Goal: Information Seeking & Learning: Learn about a topic

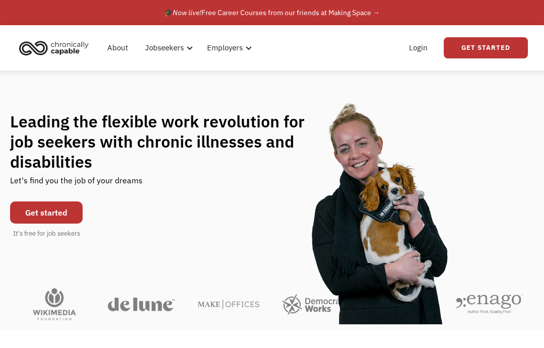
click at [505, 115] on div "Leading the flexible work revolution for job seekers with chronic illnesses and…" at bounding box center [272, 174] width 524 height 127
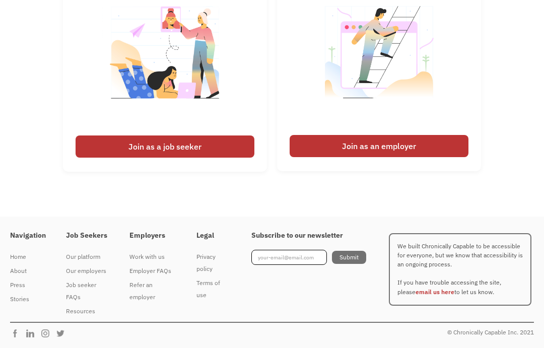
scroll to position [2469, 0]
click at [521, 110] on div "I'm looking for work Join as a job seeker I'm looking to hire Join as an employ…" at bounding box center [272, 70] width 544 height 223
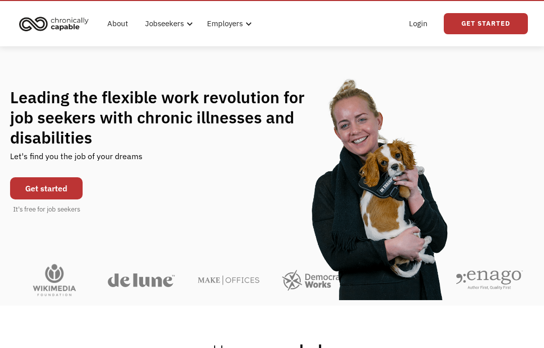
scroll to position [0, 0]
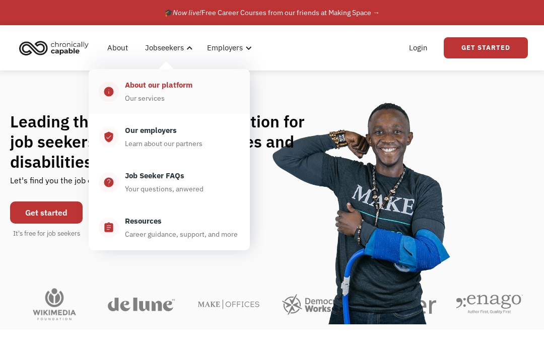
click at [167, 98] on div "About our platform Our services" at bounding box center [179, 91] width 121 height 25
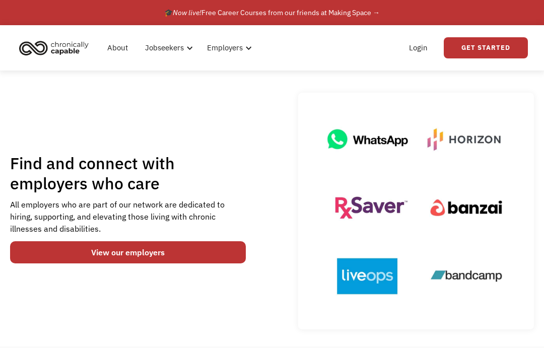
scroll to position [101, 0]
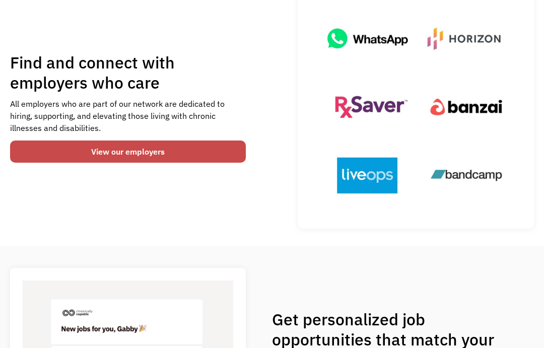
click at [145, 154] on link "View our employers" at bounding box center [128, 152] width 236 height 22
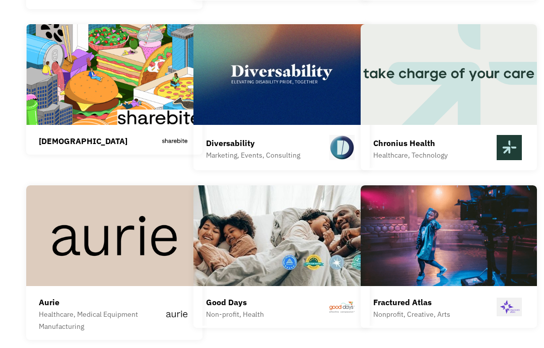
scroll to position [2419, 0]
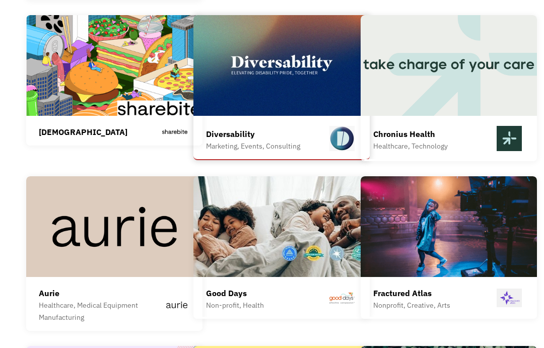
click at [262, 83] on div "Diversability Marketing, Events, Consulting Diversability is a social enterpris…" at bounding box center [282, 87] width 176 height 144
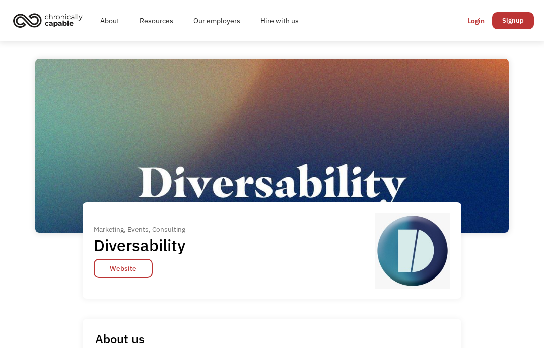
click at [489, 146] on div "Marketing, Events, Consulting Diversability Website Marketing, Events, Consulti…" at bounding box center [272, 194] width 474 height 271
click at [474, 21] on div "Login" at bounding box center [476, 21] width 17 height 12
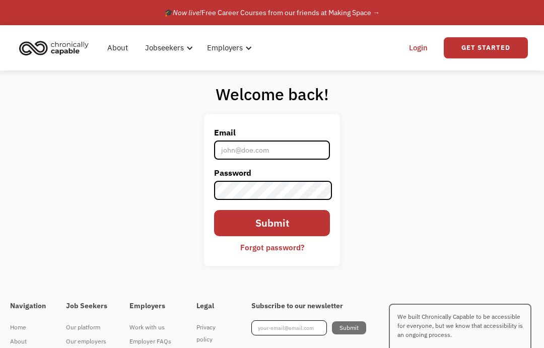
click at [267, 155] on input "Email" at bounding box center [272, 150] width 116 height 19
click at [379, 178] on div "Welcome back! Email Password Submit Forgot password? Thank you! Your submission…" at bounding box center [272, 179] width 544 height 217
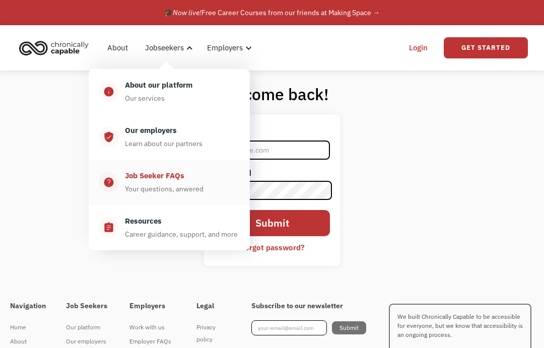
click at [145, 174] on div "Job Seeker FAQs" at bounding box center [154, 176] width 59 height 12
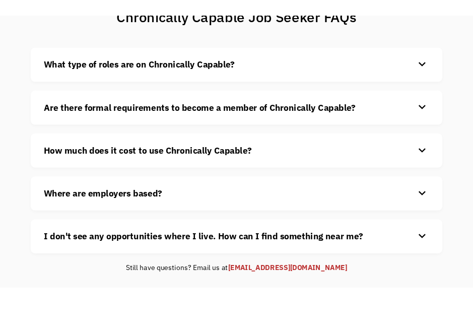
scroll to position [101, 0]
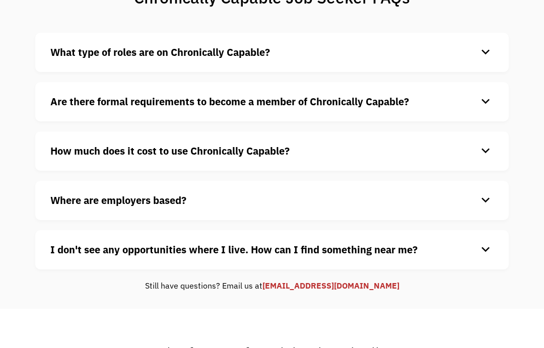
click at [401, 106] on strong "Are there formal requirements to become a member of Chronically Capable?" at bounding box center [229, 102] width 359 height 14
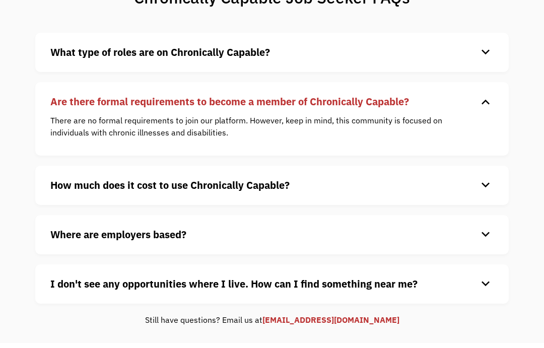
drag, startPoint x: 380, startPoint y: 157, endPoint x: 379, endPoint y: 171, distance: 14.6
click at [380, 163] on div "What type of roles are on Chronically Capable? keyboard_arrow_down We offer a r…" at bounding box center [272, 168] width 474 height 271
click at [377, 179] on h4 "How much does it cost to use Chronically Capable?" at bounding box center [263, 185] width 427 height 15
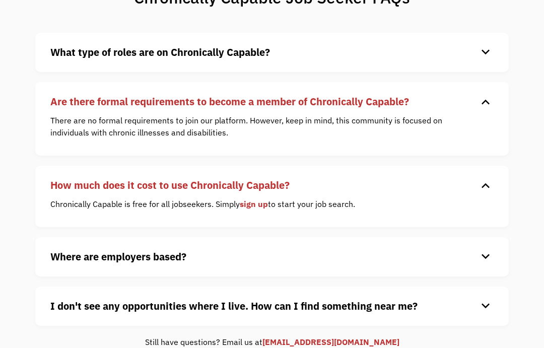
click at [396, 189] on h4 "How much does it cost to use Chronically Capable?" at bounding box center [263, 185] width 427 height 15
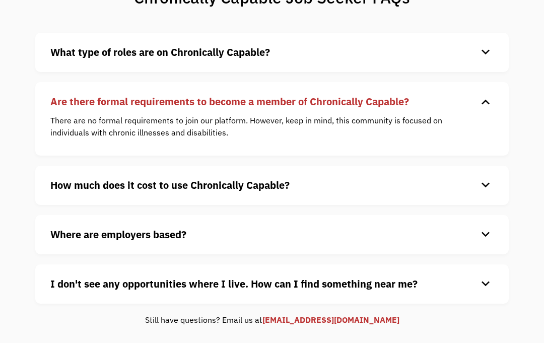
click at [412, 145] on div "There are no formal requirements to join our platform. However, keep in mind, t…" at bounding box center [264, 131] width 428 height 34
click at [409, 134] on p "There are no formal requirements to join our platform. However, keep in mind, t…" at bounding box center [264, 126] width 428 height 24
click at [445, 112] on div "Are there formal requirements to become a member of Chronically Capable? keyboa…" at bounding box center [272, 119] width 474 height 74
click at [496, 98] on div "Are there formal requirements to become a member of Chronically Capable? keyboa…" at bounding box center [272, 119] width 474 height 74
click at [486, 104] on div "keyboard_arrow_down" at bounding box center [486, 101] width 16 height 15
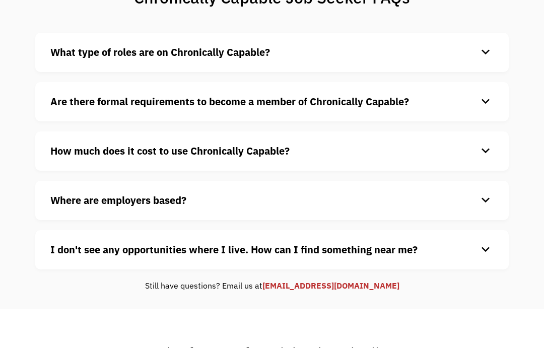
click at [333, 184] on div "Where are employers based? keyboard_arrow_down Our customers are based all over…" at bounding box center [272, 200] width 474 height 39
click at [222, 191] on div "Where are employers based? keyboard_arrow_down Our customers are based all over…" at bounding box center [272, 200] width 474 height 39
click at [177, 201] on strong "Where are employers based?" at bounding box center [118, 201] width 136 height 14
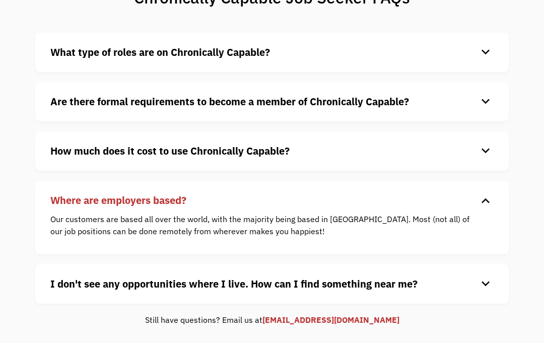
click at [282, 162] on div "How much does it cost to use Chronically Capable? keyboard_arrow_down Chronical…" at bounding box center [272, 151] width 474 height 39
click at [301, 112] on div "Are there formal requirements to become a member of Chronically Capable? keyboa…" at bounding box center [272, 101] width 474 height 39
click at [489, 102] on div "keyboard_arrow_down" at bounding box center [486, 101] width 16 height 15
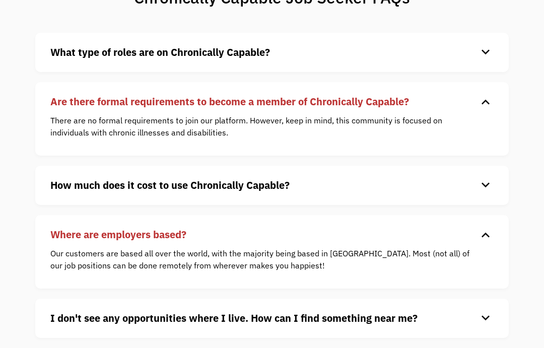
click at [476, 49] on h4 "What type of roles are on Chronically Capable?" at bounding box center [263, 52] width 427 height 15
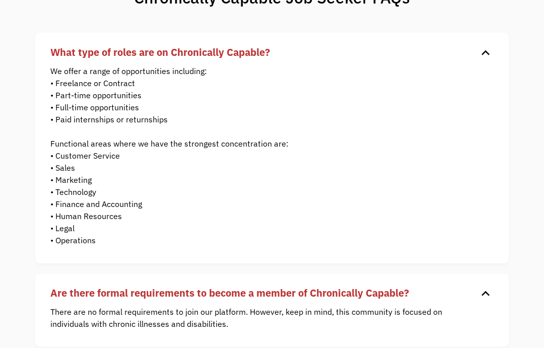
click at [197, 163] on p "We offer a range of opportunities including: • Freelance or Contract • Part-tim…" at bounding box center [264, 155] width 428 height 181
click at [417, 223] on p "We offer a range of opportunities including: • Freelance or Contract • Part-tim…" at bounding box center [264, 155] width 428 height 181
